Goal: Task Accomplishment & Management: Manage account settings

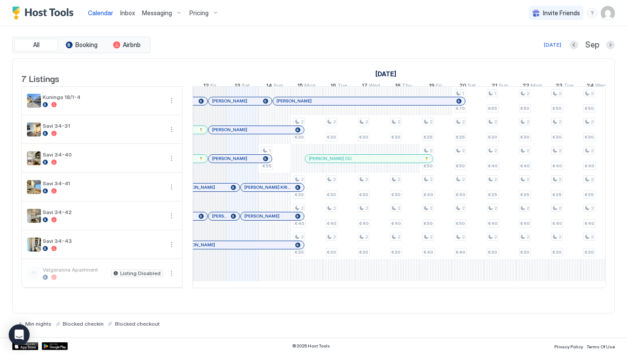
scroll to position [0, 453]
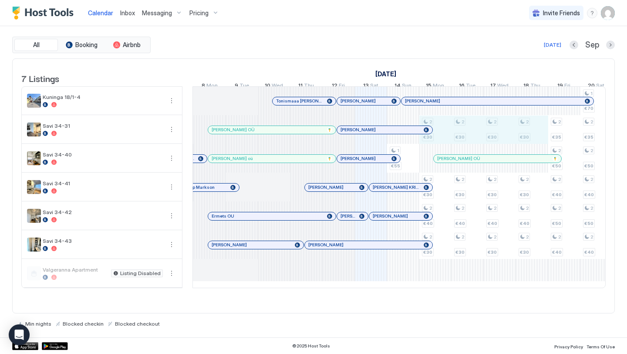
drag, startPoint x: 439, startPoint y: 146, endPoint x: 532, endPoint y: 144, distance: 93.3
click at [532, 144] on div "1 €55 2 €30 2 €30 2 €40 2 €30 2 €30 2 €30 2 €40 2 €30 2 €30 2 €30 2 €40 2 €30 2…" at bounding box center [81, 187] width 1709 height 201
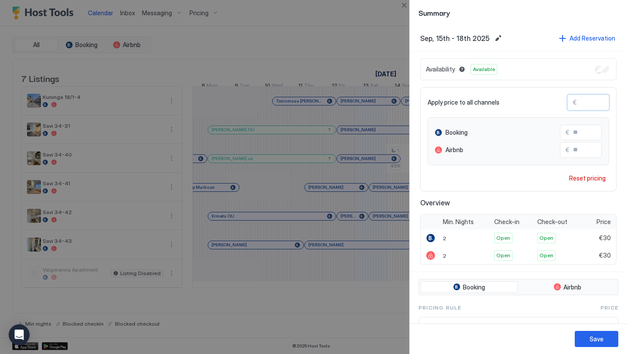
click at [591, 102] on input "**" at bounding box center [612, 102] width 70 height 15
type input "*"
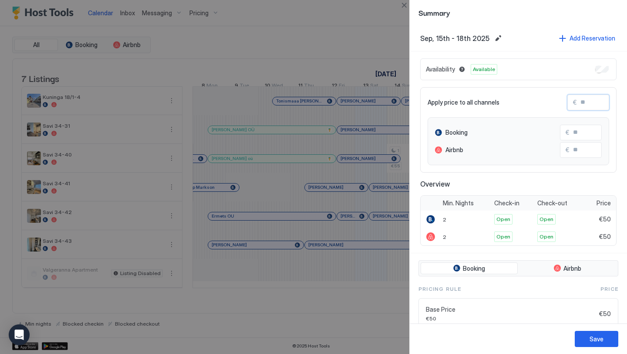
type input "*"
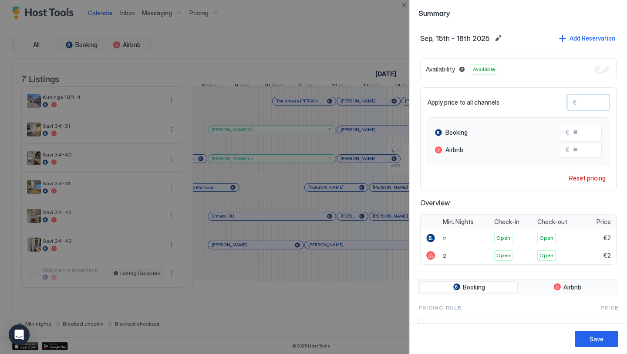
type input "**"
click at [593, 340] on div "Save" at bounding box center [597, 338] width 14 height 9
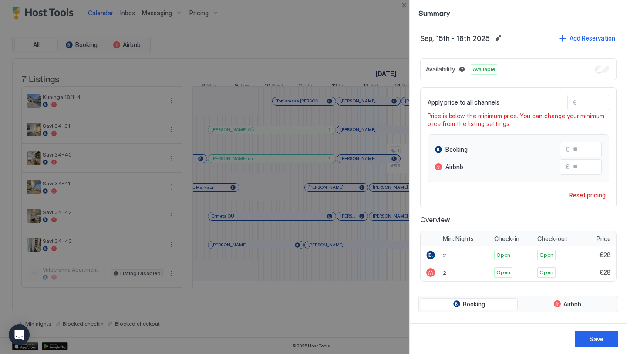
click at [329, 55] on div at bounding box center [313, 177] width 627 height 354
click at [400, 10] on div at bounding box center [313, 177] width 627 height 354
click at [404, 3] on button "Close" at bounding box center [404, 5] width 10 height 10
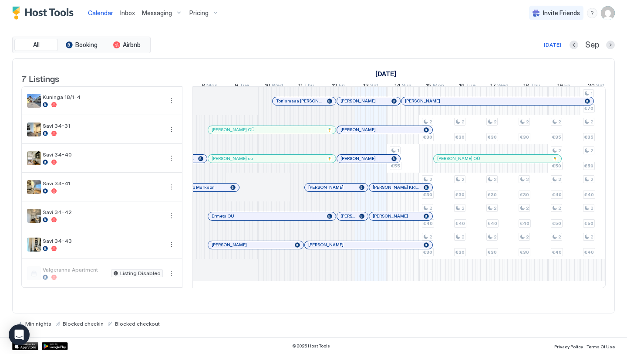
click at [199, 9] on span "Pricing" at bounding box center [199, 13] width 19 height 8
